Goal: Task Accomplishment & Management: Manage account settings

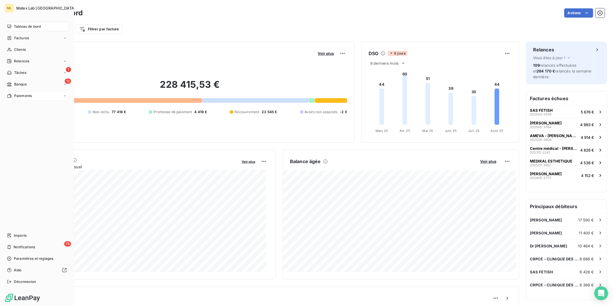
click at [18, 96] on span "Paiements" at bounding box center [23, 95] width 18 height 5
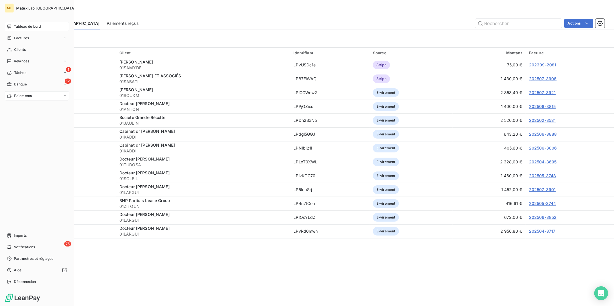
click at [25, 25] on span "Tableau de bord" at bounding box center [27, 26] width 27 height 5
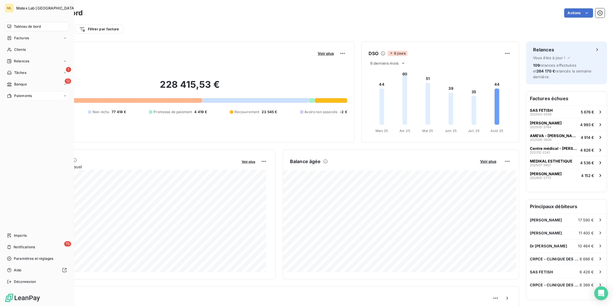
click at [25, 96] on span "Paiements" at bounding box center [23, 95] width 18 height 5
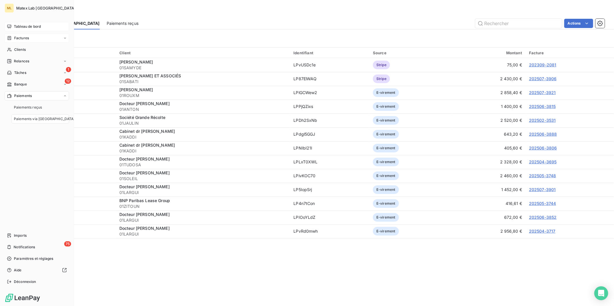
click at [33, 39] on div "Factures" at bounding box center [37, 38] width 64 height 9
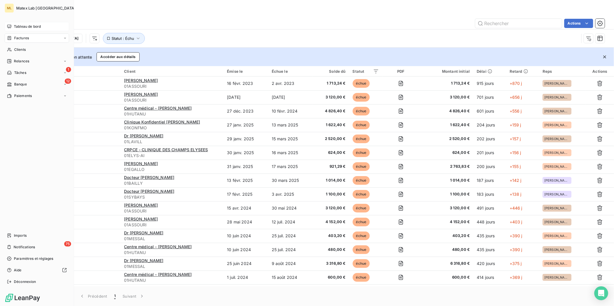
click at [16, 25] on span "Tableau de bord" at bounding box center [27, 26] width 27 height 5
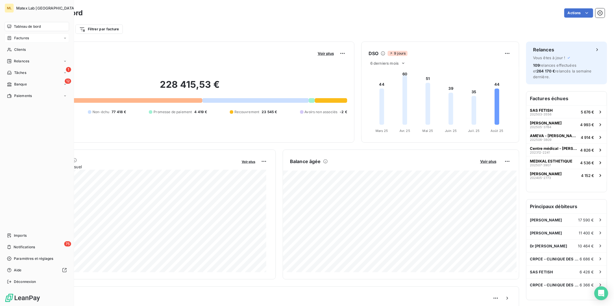
click at [23, 38] on span "Factures" at bounding box center [21, 38] width 15 height 5
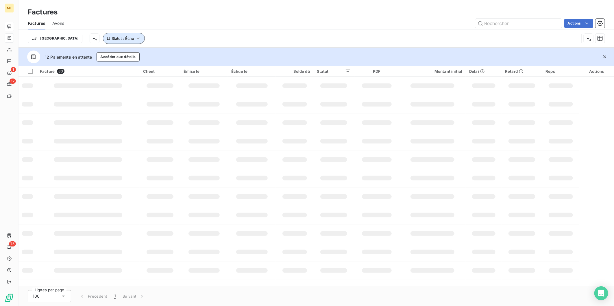
click at [135, 37] on icon "button" at bounding box center [138, 39] width 6 height 6
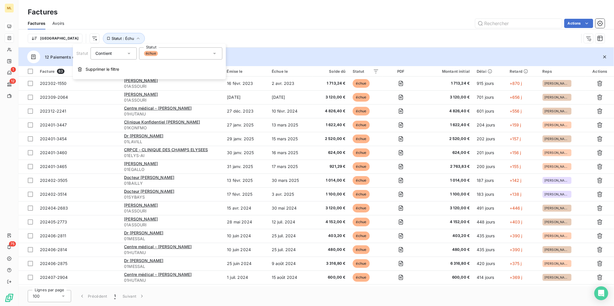
click at [160, 53] on div "échue" at bounding box center [180, 53] width 83 height 12
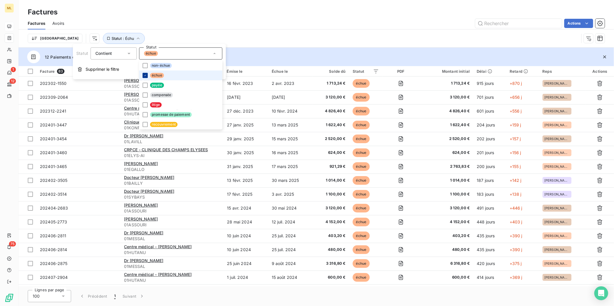
click at [147, 75] on div at bounding box center [144, 75] width 5 height 5
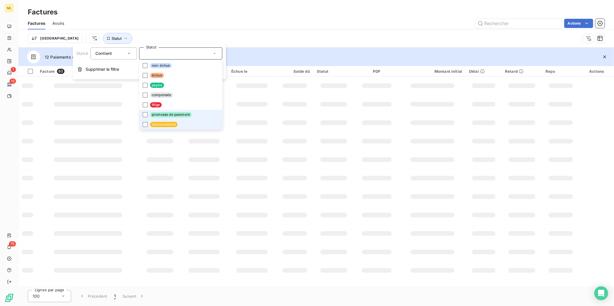
click at [145, 121] on li "recouvrement" at bounding box center [180, 125] width 83 height 10
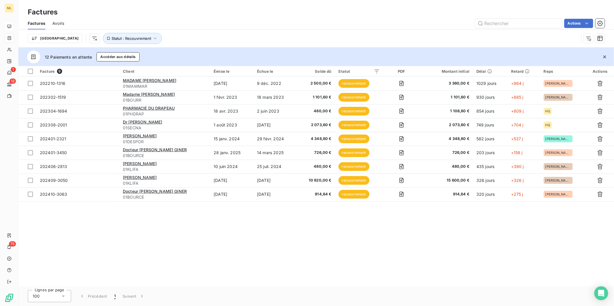
click at [343, 227] on div "Facture 9 Client Émise le Échue le Solde dû Statut PDF Montant initial Délai Re…" at bounding box center [315, 176] width 595 height 221
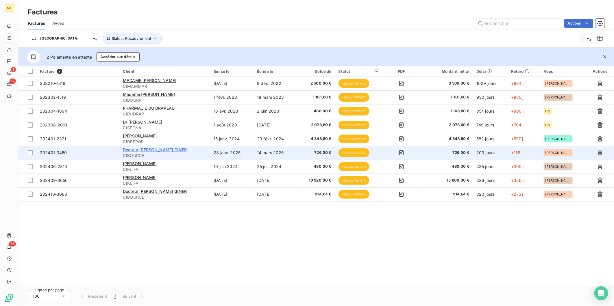
click at [179, 149] on span "Docteur Veronique BOURCET GINER" at bounding box center [155, 149] width 64 height 5
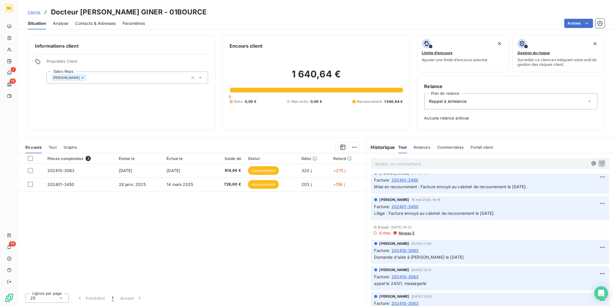
scroll to position [64, 0]
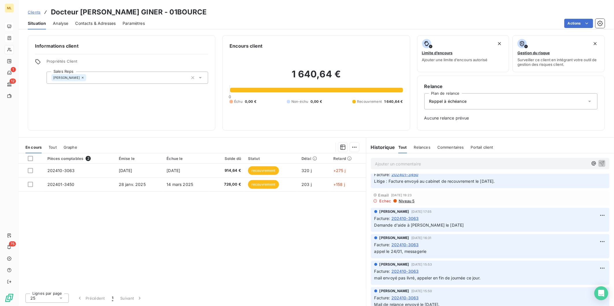
click at [98, 24] on span "Contacts & Adresses" at bounding box center [95, 24] width 40 height 6
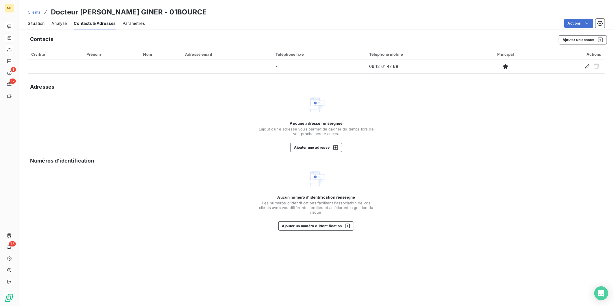
click at [36, 23] on span "Situation" at bounding box center [36, 24] width 17 height 6
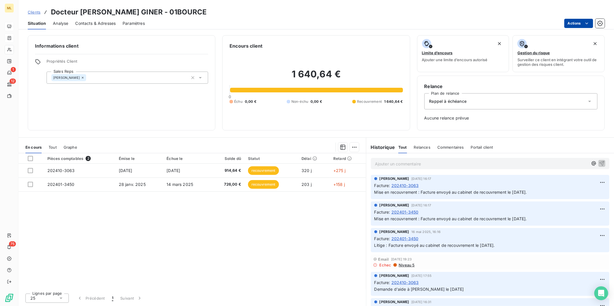
click at [590, 25] on html "ML 1 12 75 Clients Docteur Veronique BOURCET GINER - 01BOURCE Situation Analyse…" at bounding box center [307, 153] width 614 height 306
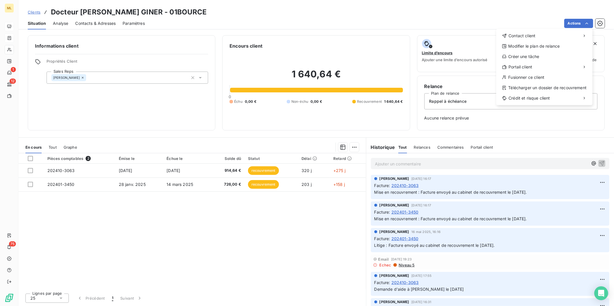
click at [267, 171] on html "ML 1 12 75 Clients Docteur Veronique BOURCET GINER - 01BOURCE Situation Analyse…" at bounding box center [307, 153] width 614 height 306
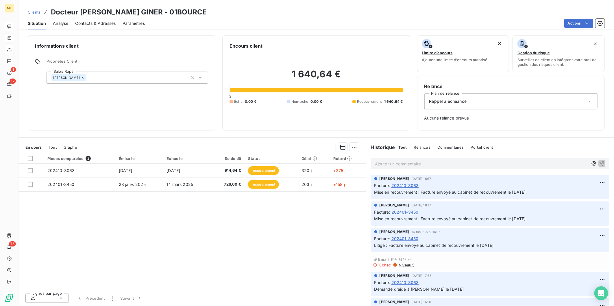
click at [267, 171] on span "recouvrement" at bounding box center [263, 170] width 31 height 9
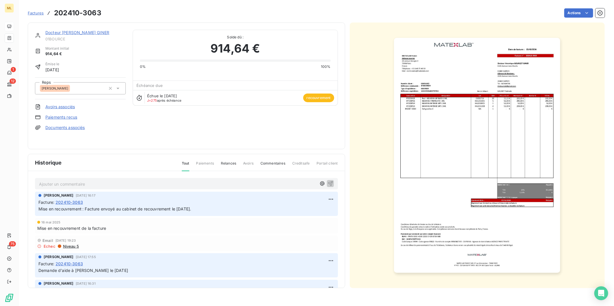
click at [321, 99] on span "recouvrement" at bounding box center [318, 98] width 31 height 9
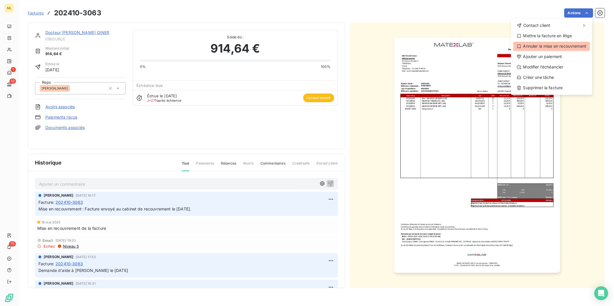
click at [563, 46] on div "Annuler la mise en recouvrement" at bounding box center [551, 46] width 77 height 9
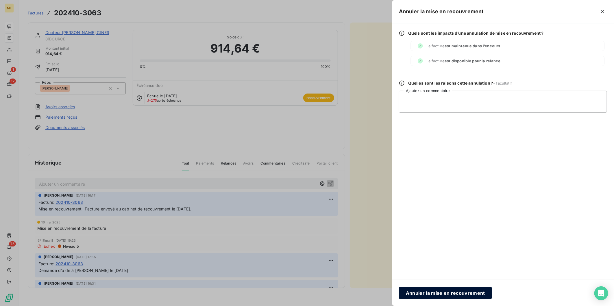
click at [460, 294] on button "Annuler la mise en recouvrement" at bounding box center [445, 293] width 93 height 12
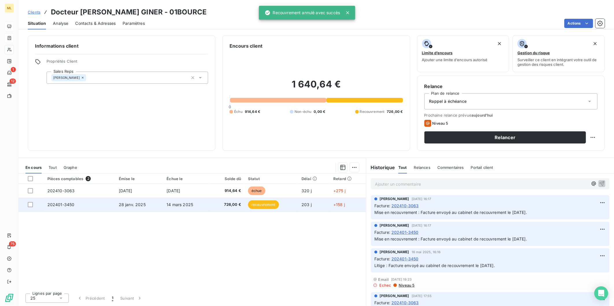
click at [245, 205] on td "recouvrement" at bounding box center [271, 205] width 53 height 14
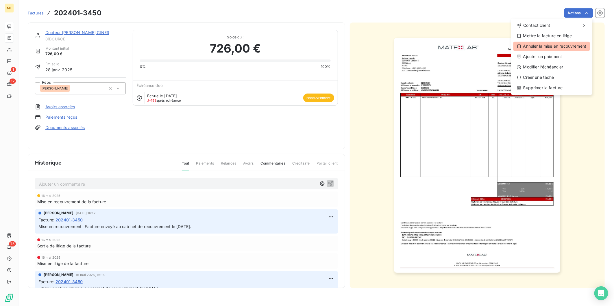
click at [568, 46] on div "Annuler la mise en recouvrement" at bounding box center [551, 46] width 77 height 9
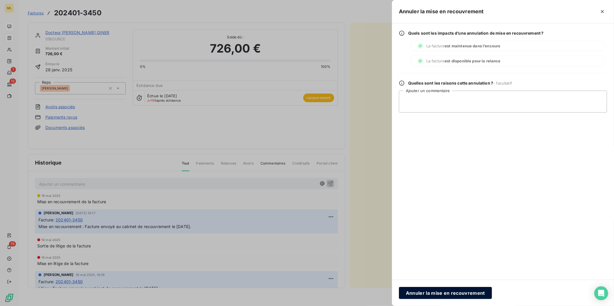
click at [455, 290] on button "Annuler la mise en recouvrement" at bounding box center [445, 293] width 93 height 12
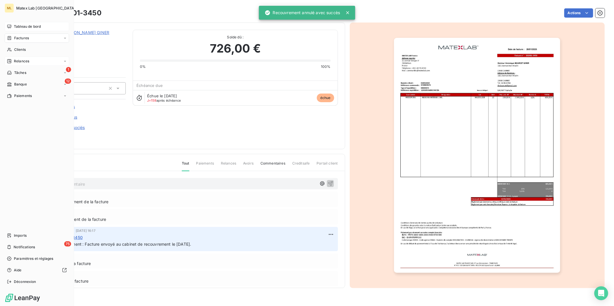
click at [24, 62] on span "Relances" at bounding box center [21, 61] width 15 height 5
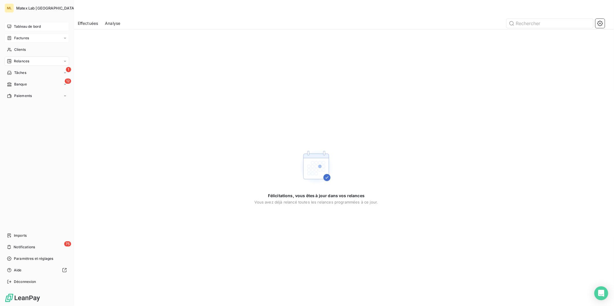
click at [27, 36] on span "Factures" at bounding box center [21, 38] width 15 height 5
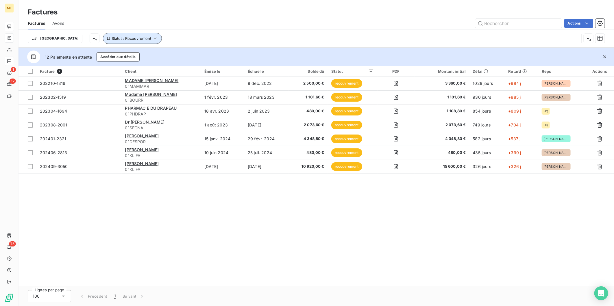
click at [152, 38] on icon "button" at bounding box center [155, 39] width 6 height 6
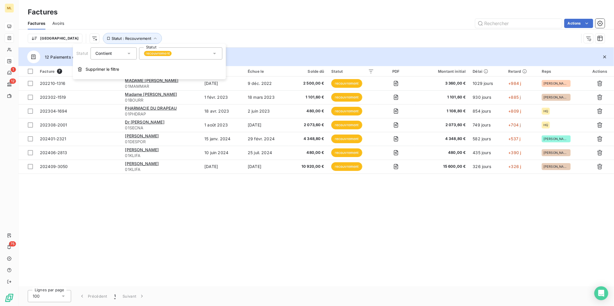
click at [167, 54] on span "recouvrement" at bounding box center [157, 53] width 27 height 5
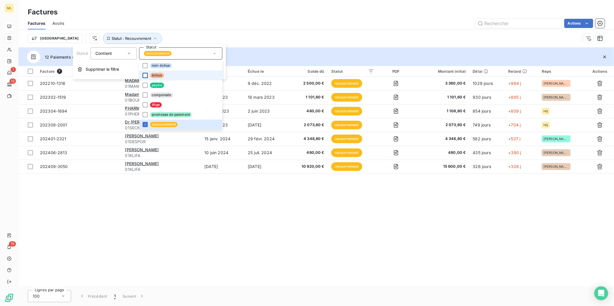
click at [146, 75] on div at bounding box center [144, 75] width 5 height 5
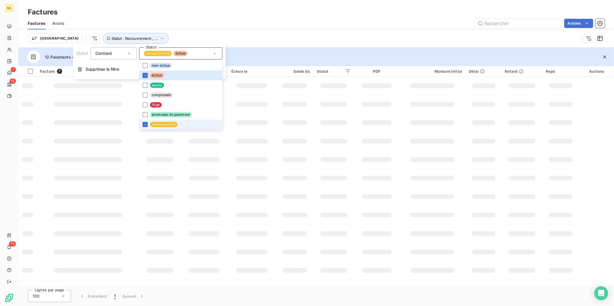
click at [148, 124] on li "recouvrement" at bounding box center [180, 125] width 83 height 10
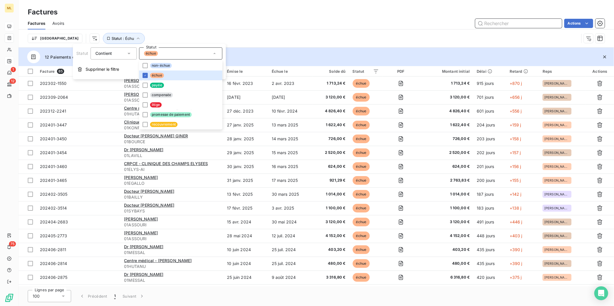
click at [516, 23] on input "text" at bounding box center [518, 23] width 87 height 9
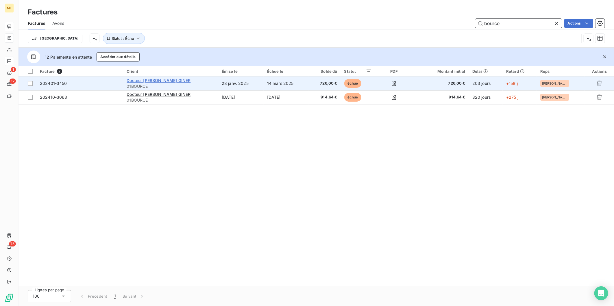
type input "bource"
click at [182, 78] on span "Docteur Veronique BOURCET GINER" at bounding box center [159, 80] width 64 height 5
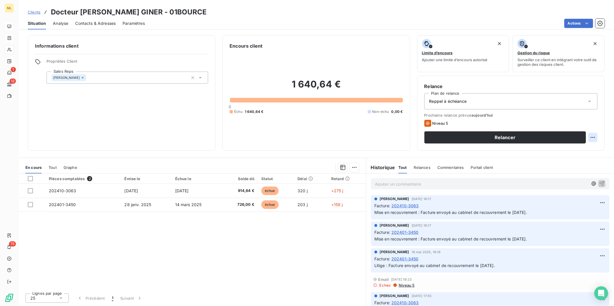
click at [594, 138] on html "ML 1 12 75 Clients Docteur Veronique BOURCET GINER - 01BOURCE Situation Analyse…" at bounding box center [307, 153] width 614 height 306
click at [577, 152] on div "Replanifier cette action" at bounding box center [569, 150] width 52 height 9
select select "7"
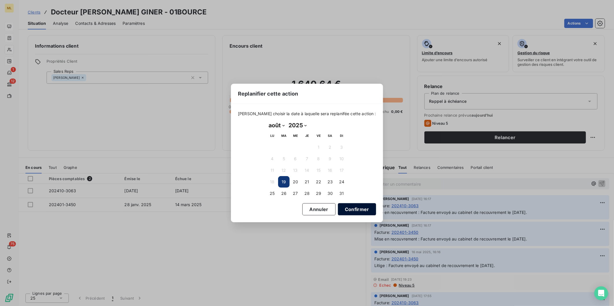
click at [350, 208] on button "Confirmer" at bounding box center [357, 209] width 38 height 12
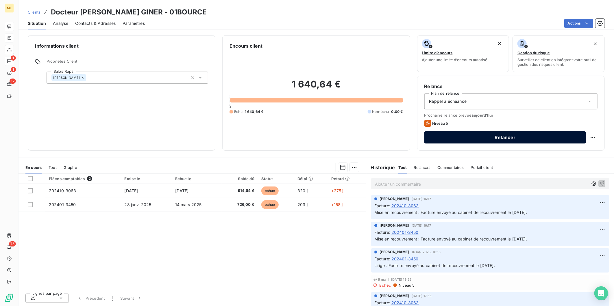
click at [505, 138] on button "Relancer" at bounding box center [505, 138] width 162 height 12
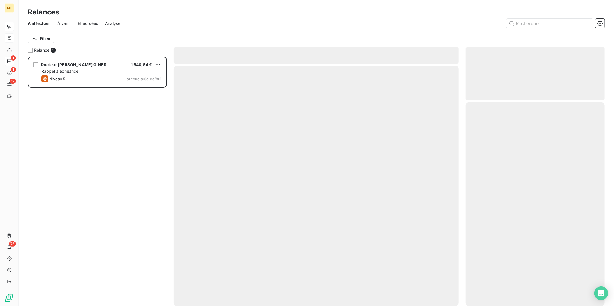
scroll to position [245, 134]
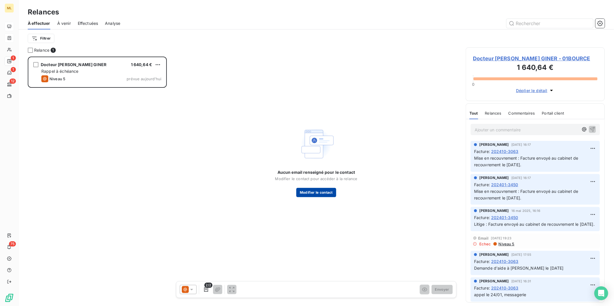
click at [319, 192] on button "Modifier le contact" at bounding box center [316, 192] width 40 height 9
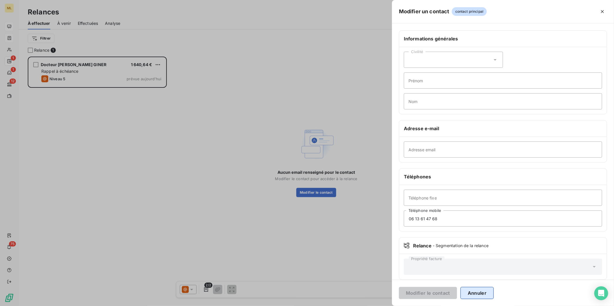
click at [477, 296] on button "Annuler" at bounding box center [476, 293] width 33 height 12
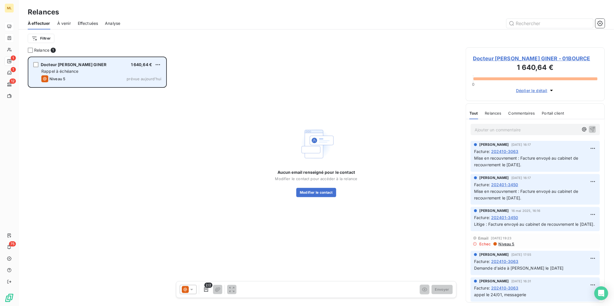
click at [154, 63] on div "Docteur Veronique BOURCET GINER 1 640,64 €" at bounding box center [101, 64] width 120 height 5
click at [157, 65] on html "ML 1 1 12 75 Relances À effectuer À venir Effectuées Analyse Filtrer Relance 1 …" at bounding box center [307, 153] width 614 height 306
click at [135, 85] on div "Passer cette action" at bounding box center [133, 86] width 52 height 9
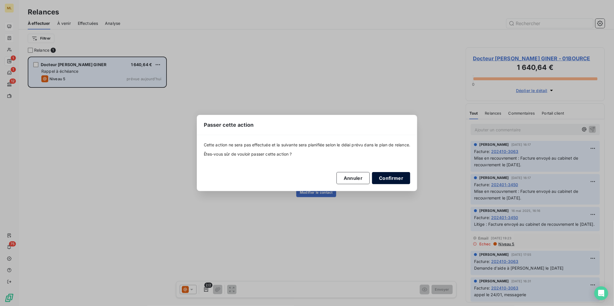
click at [394, 180] on button "Confirmer" at bounding box center [391, 178] width 38 height 12
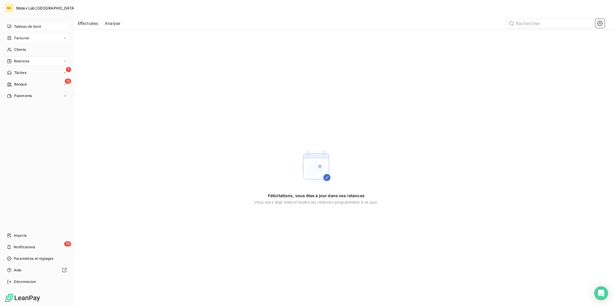
click at [16, 37] on span "Factures" at bounding box center [21, 38] width 15 height 5
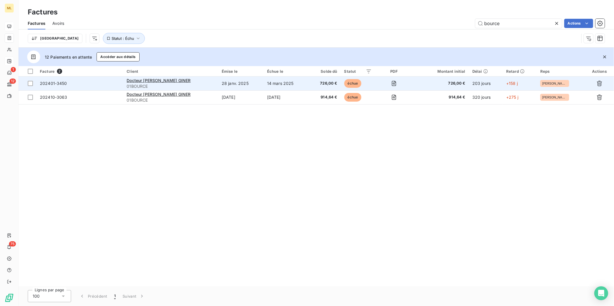
click at [301, 87] on td "14 mars 2025" at bounding box center [286, 84] width 45 height 14
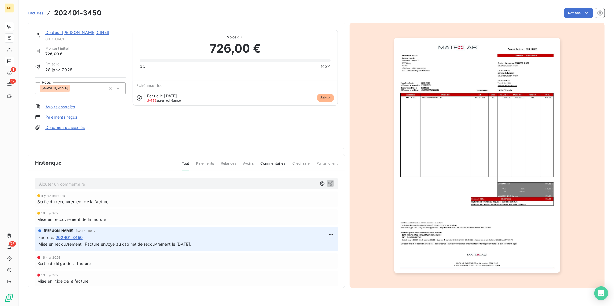
click at [88, 32] on link "Docteur Veronique BOURCET GINER" at bounding box center [77, 32] width 64 height 5
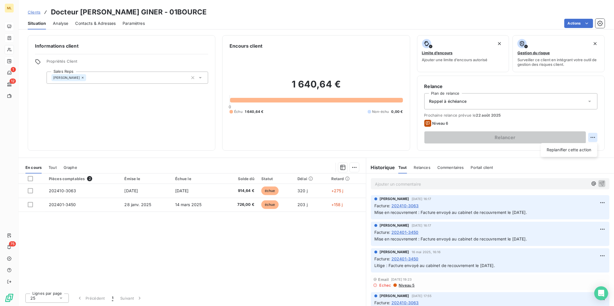
click at [590, 136] on html "ML 1 12 75 Clients Docteur Veronique BOURCET GINER - 01BOURCE Situation Analyse…" at bounding box center [307, 153] width 614 height 306
click at [576, 149] on div "Replanifier cette action" at bounding box center [569, 150] width 52 height 9
select select "7"
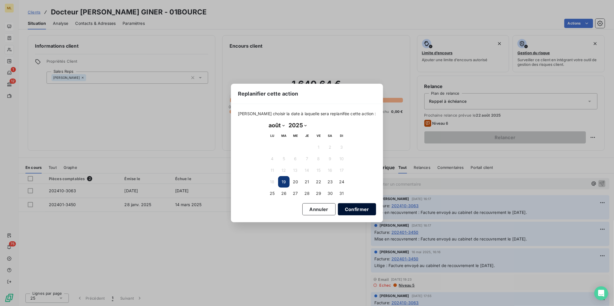
click at [340, 207] on button "Confirmer" at bounding box center [357, 209] width 38 height 12
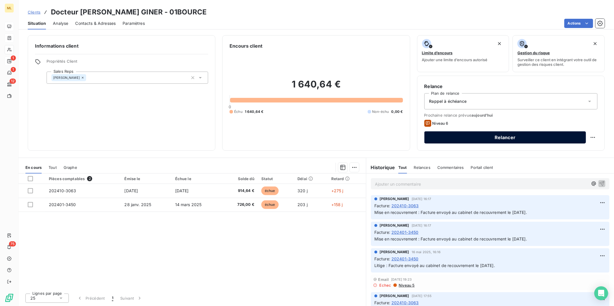
click at [494, 138] on button "Relancer" at bounding box center [505, 138] width 162 height 12
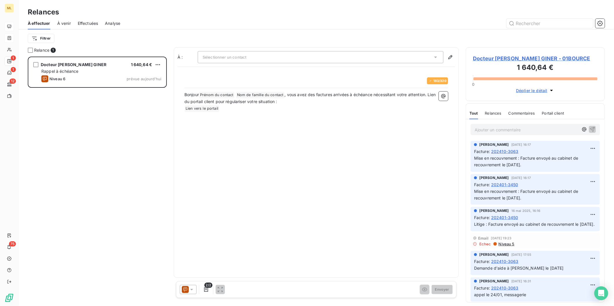
scroll to position [245, 134]
click at [329, 166] on div "À : Sélectionner un contact 183 / 320 Bonjour Prénom du contact ﻿ Nom de famill…" at bounding box center [316, 162] width 285 height 231
click at [286, 57] on div "Sélectionner un contact" at bounding box center [321, 57] width 246 height 12
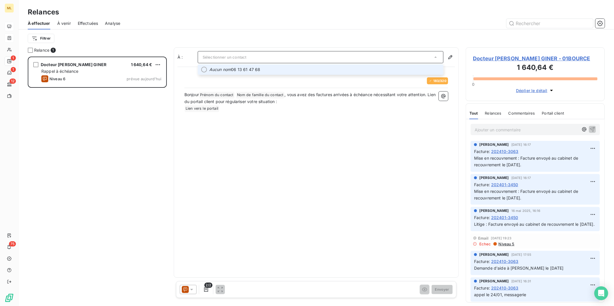
click at [256, 71] on span "Aucun nom 06 13 61 47 68" at bounding box center [324, 70] width 231 height 6
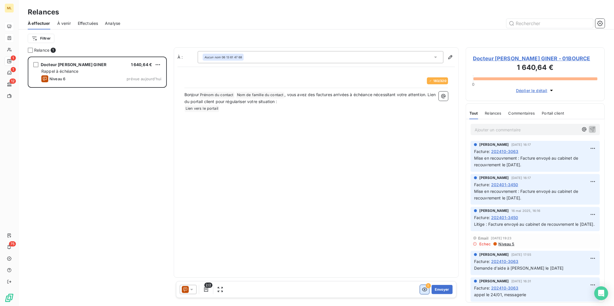
click at [424, 290] on icon "button" at bounding box center [425, 290] width 6 height 6
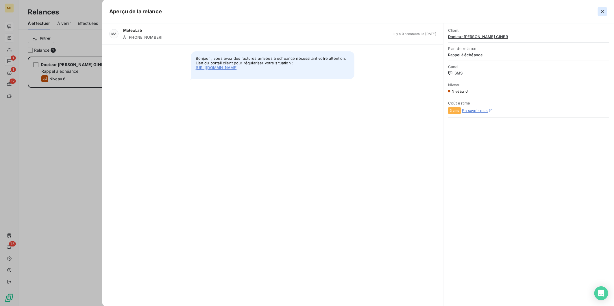
click at [602, 13] on icon "button" at bounding box center [602, 12] width 6 height 6
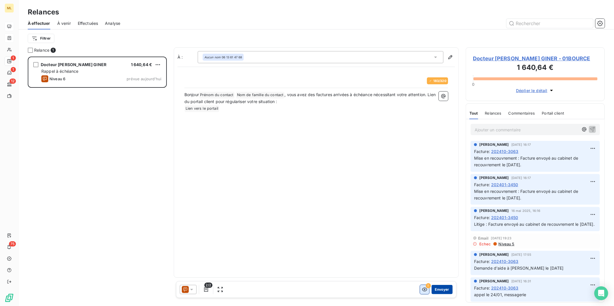
click at [444, 288] on button "Envoyer" at bounding box center [442, 289] width 21 height 9
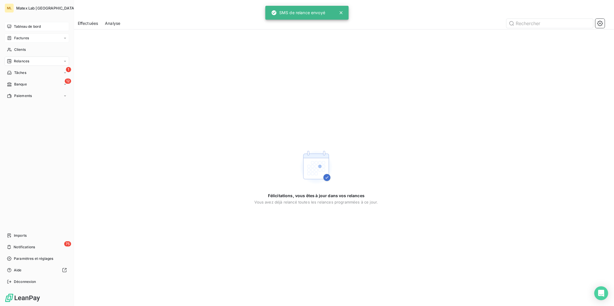
click at [18, 27] on span "Tableau de bord" at bounding box center [27, 26] width 27 height 5
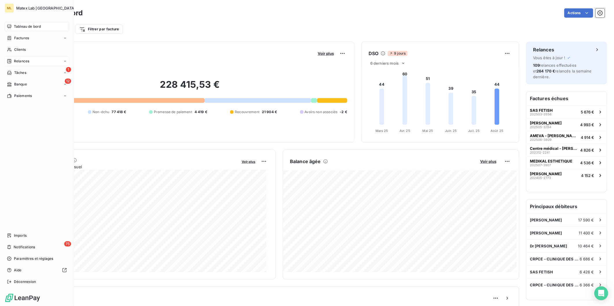
click at [27, 60] on span "Relances" at bounding box center [21, 61] width 15 height 5
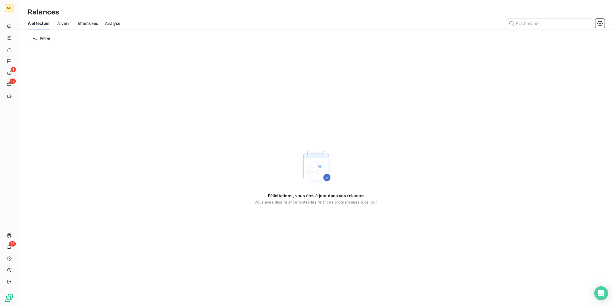
click at [80, 25] on span "Effectuées" at bounding box center [88, 24] width 21 height 6
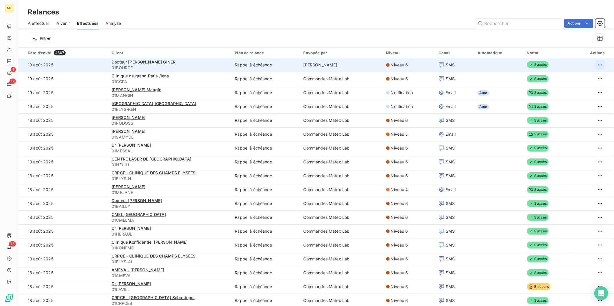
click at [596, 62] on html "ML 1 12 75 Relances À effectuer À venir Effectuées Analyse Actions Filtrer Date…" at bounding box center [307, 153] width 614 height 306
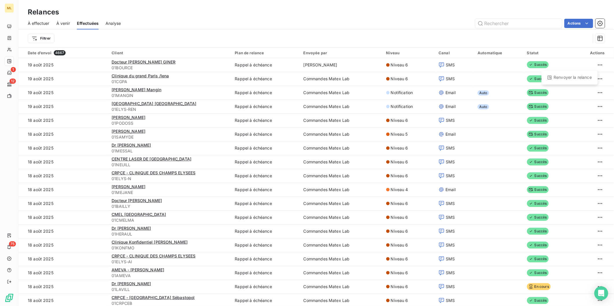
click at [356, 64] on html "ML 1 12 75 Relances À effectuer À venir Effectuées Analyse Actions Filtrer Date…" at bounding box center [307, 153] width 614 height 306
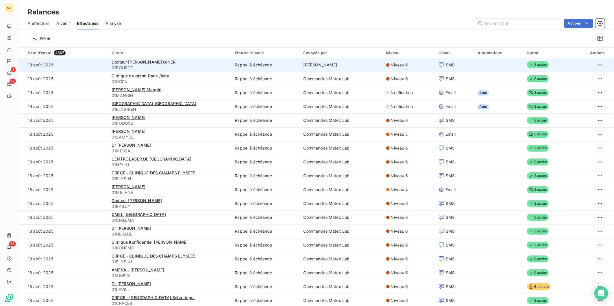
click at [353, 64] on td "Alvaro Dos Santos" at bounding box center [341, 65] width 83 height 14
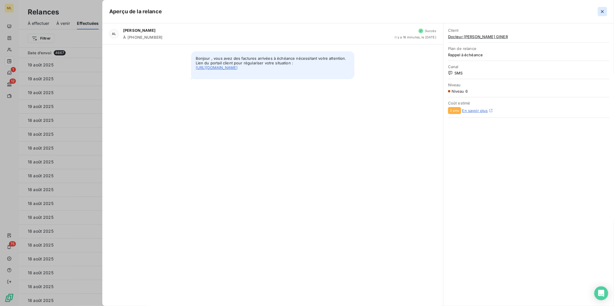
click at [599, 11] on icon "button" at bounding box center [602, 12] width 6 height 6
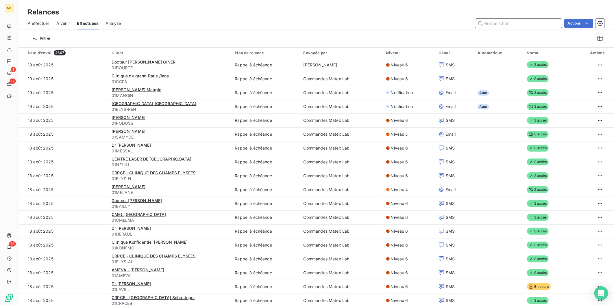
click at [505, 24] on input "text" at bounding box center [518, 23] width 87 height 9
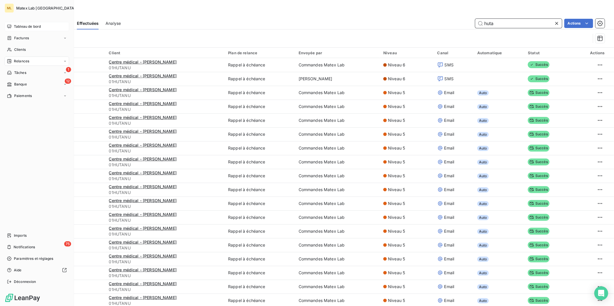
type input "huta"
click at [17, 24] on span "Tableau de bord" at bounding box center [27, 26] width 27 height 5
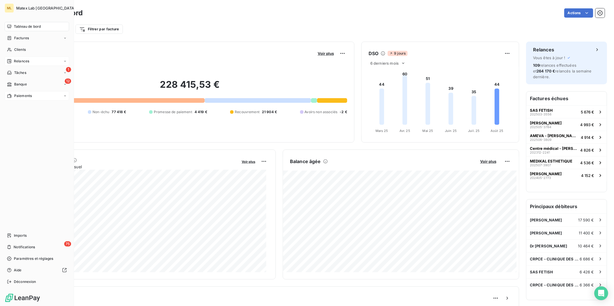
click at [13, 95] on div "Paiements" at bounding box center [19, 95] width 25 height 5
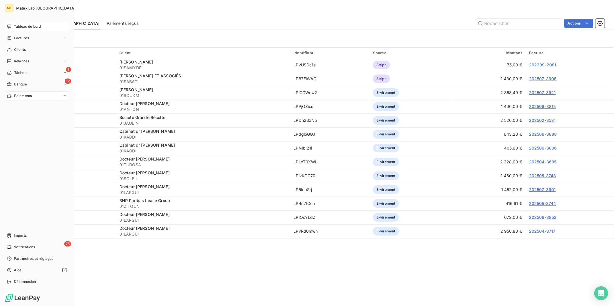
click at [13, 27] on div "Tableau de bord" at bounding box center [37, 26] width 64 height 9
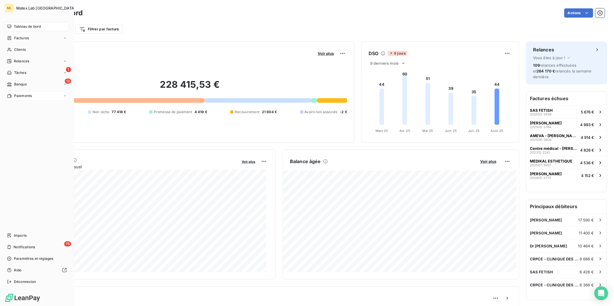
click at [19, 96] on span "Paiements" at bounding box center [23, 95] width 18 height 5
